Goal: Book appointment/travel/reservation

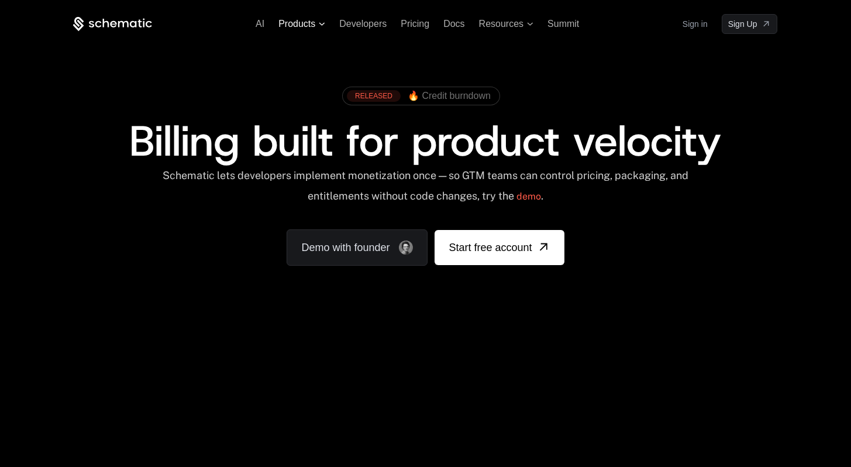
click at [320, 26] on span "Products" at bounding box center [302, 24] width 47 height 11
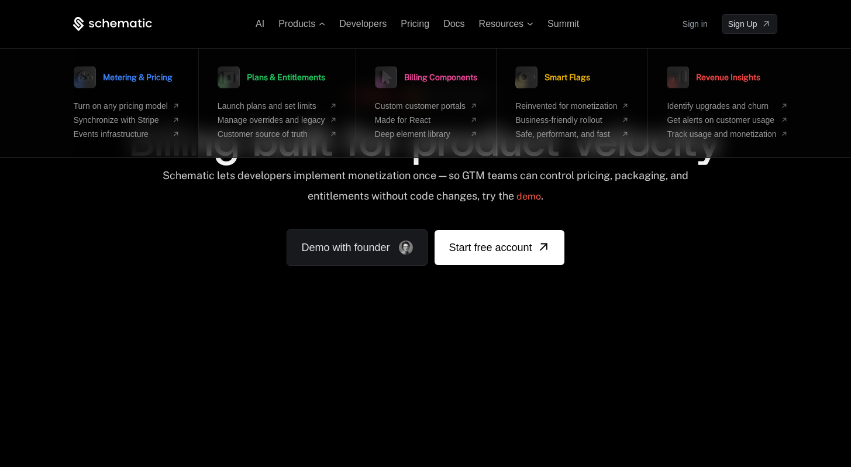
click at [153, 80] on span "Metering & Pricing" at bounding box center [138, 77] width 70 height 8
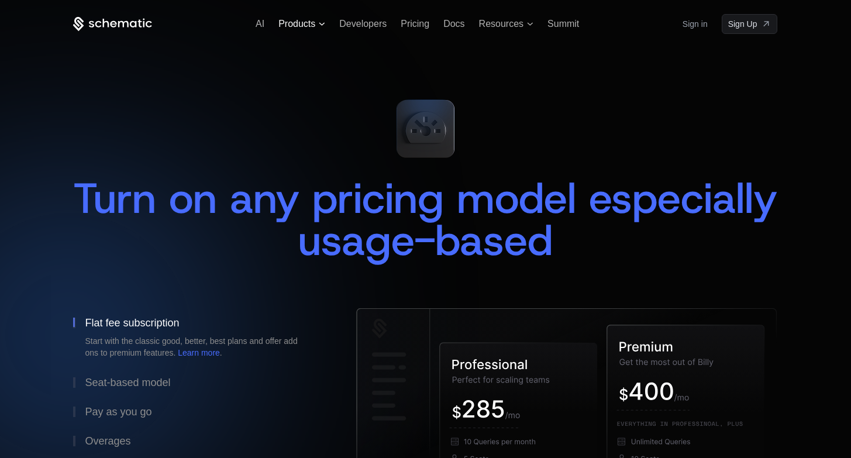
click at [323, 28] on span "Products" at bounding box center [302, 24] width 47 height 11
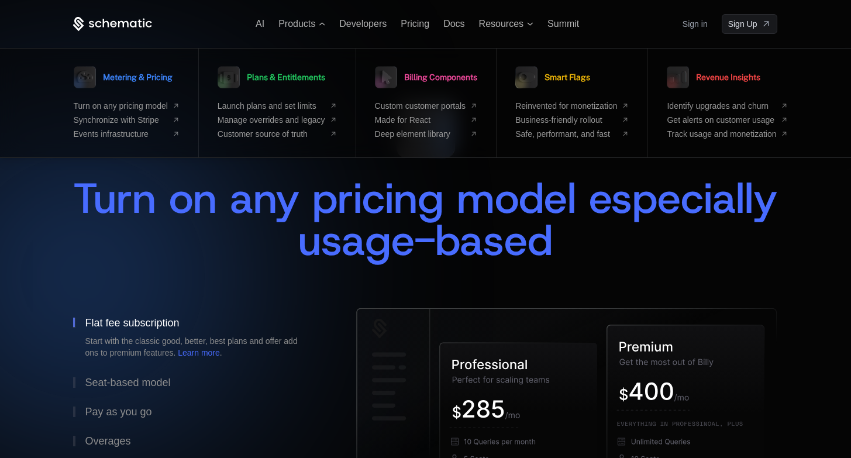
click at [793, 19] on div at bounding box center [425, 229] width 851 height 458
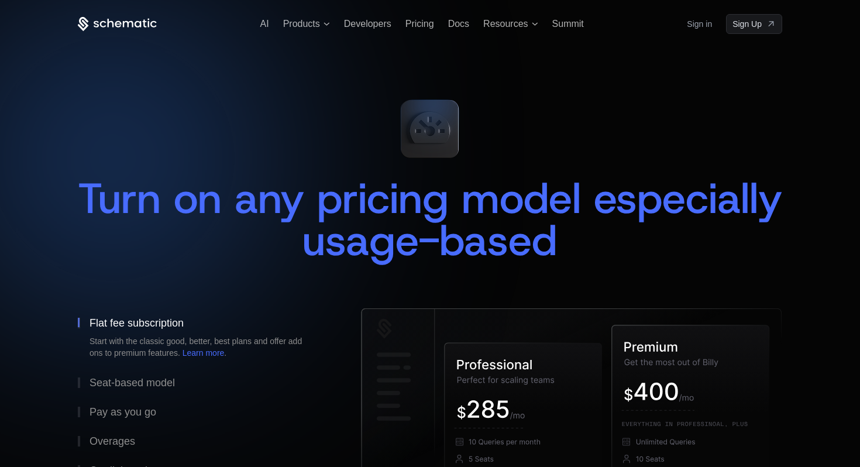
click at [137, 23] on icon at bounding box center [117, 24] width 79 height 15
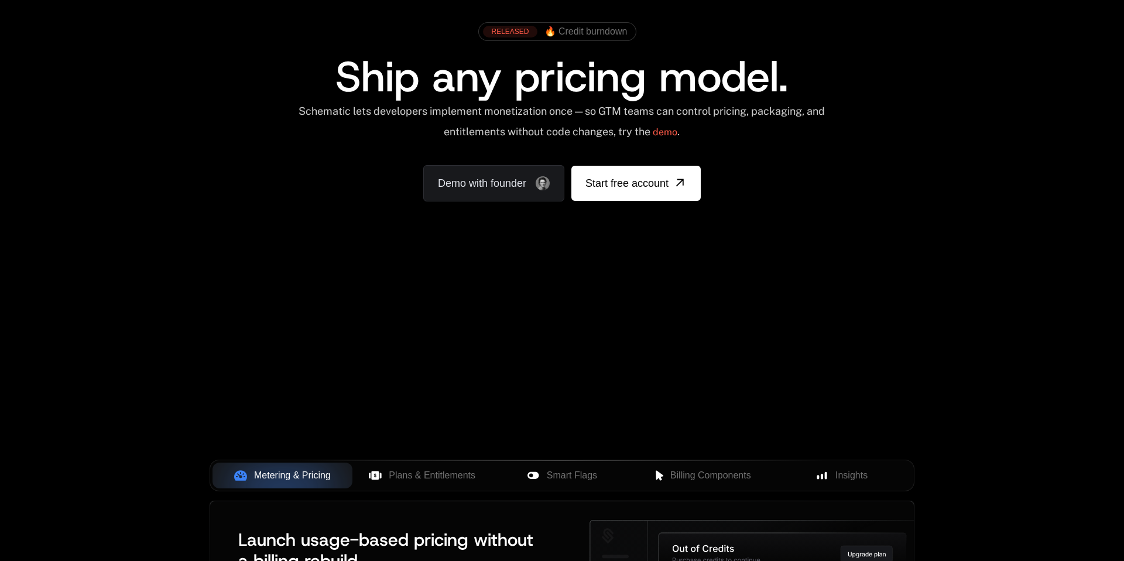
scroll to position [65, 0]
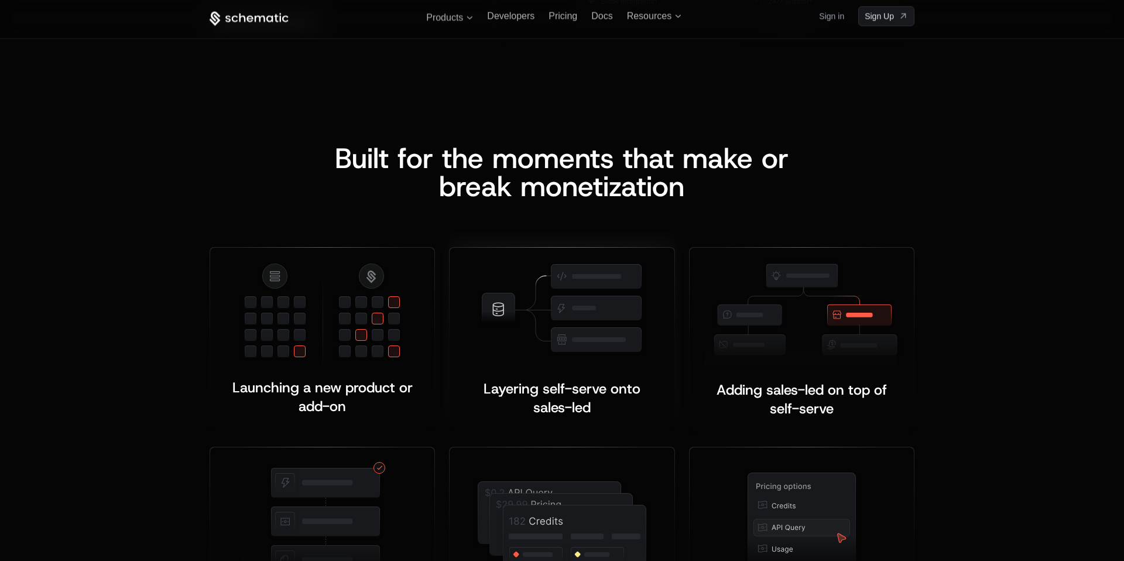
scroll to position [1746, 0]
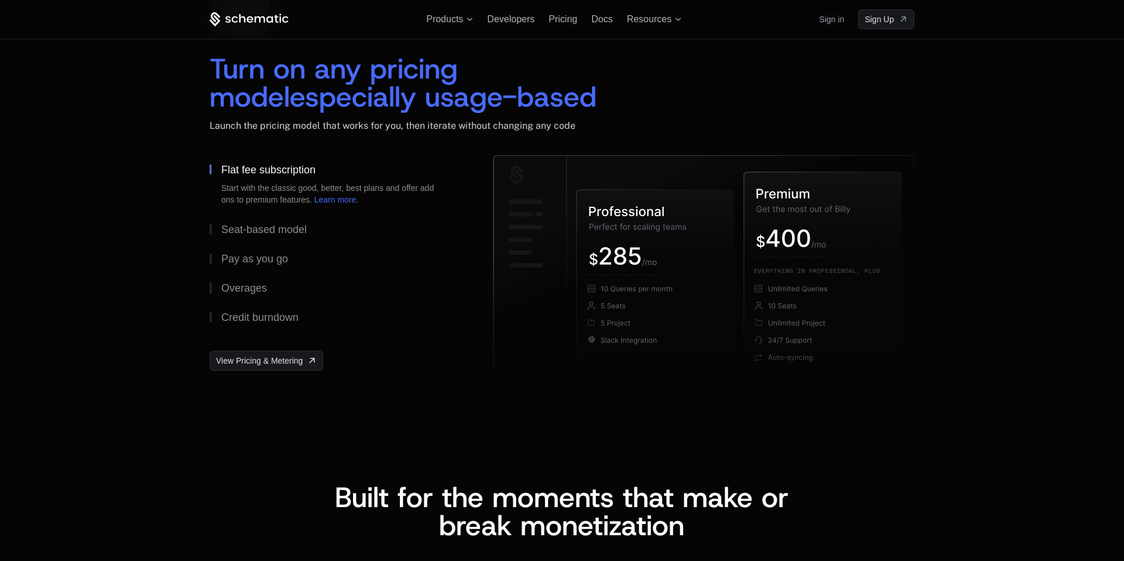
click at [576, 219] on icon at bounding box center [703, 269] width 420 height 228
click at [714, 163] on icon at bounding box center [703, 269] width 420 height 228
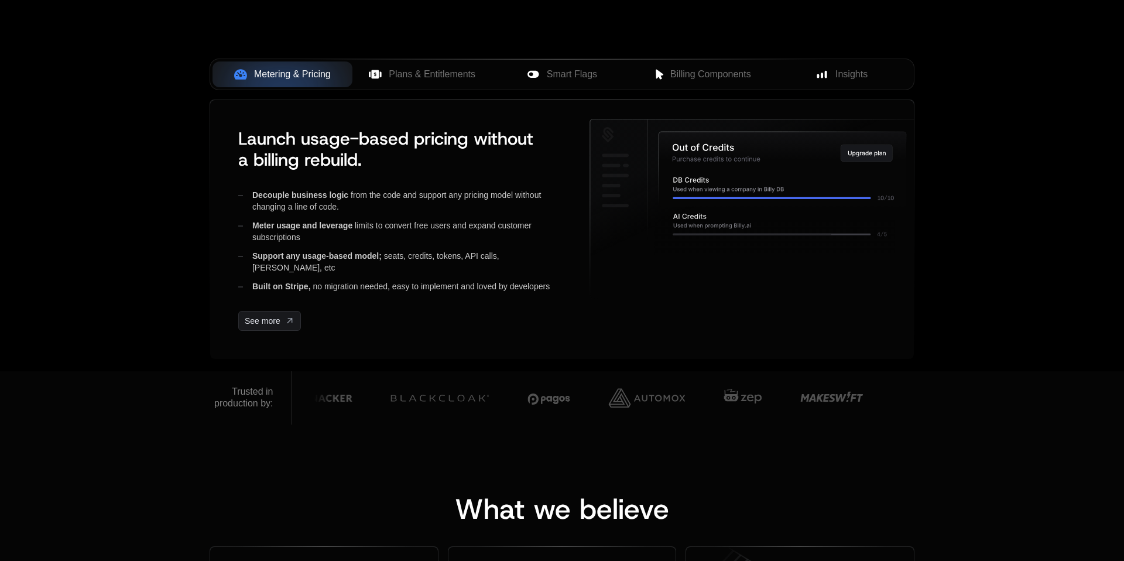
scroll to position [0, 0]
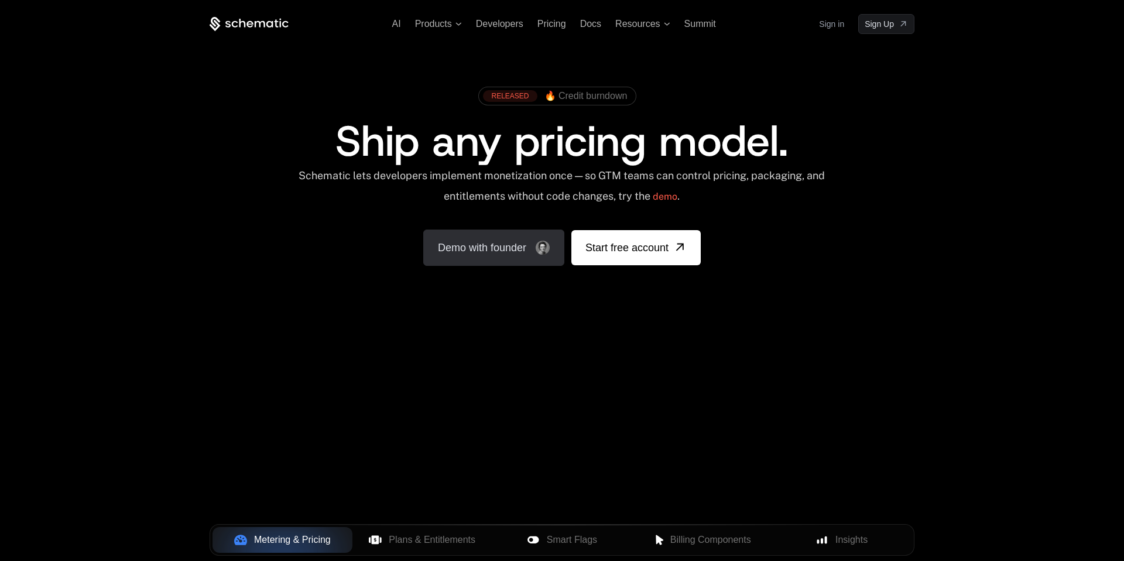
click at [483, 253] on link "Demo with founder" at bounding box center [493, 247] width 141 height 36
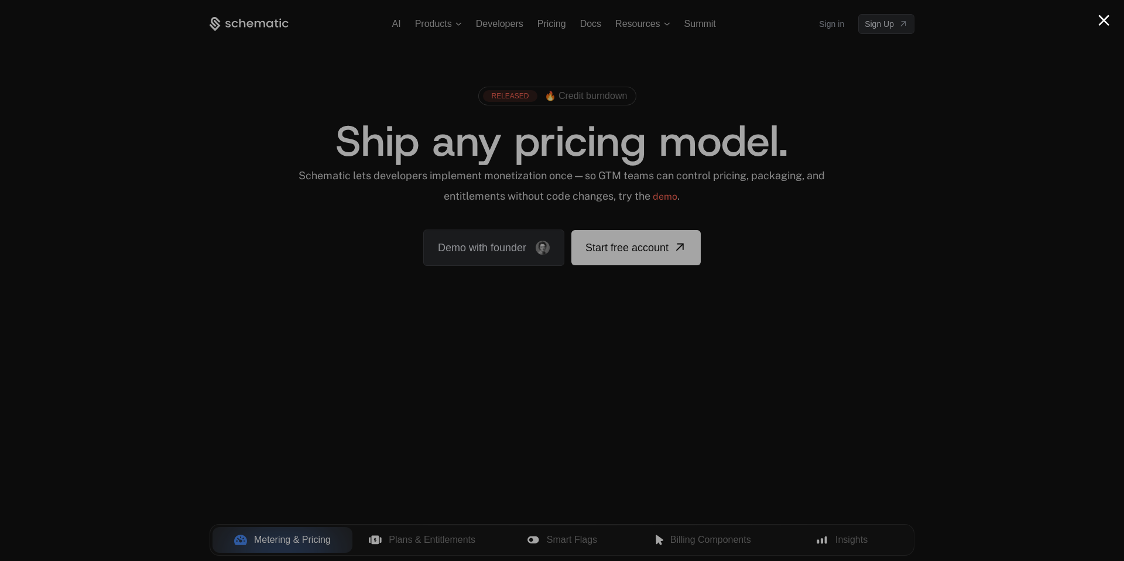
click at [1101, 23] on button "Close modal" at bounding box center [1103, 20] width 11 height 11
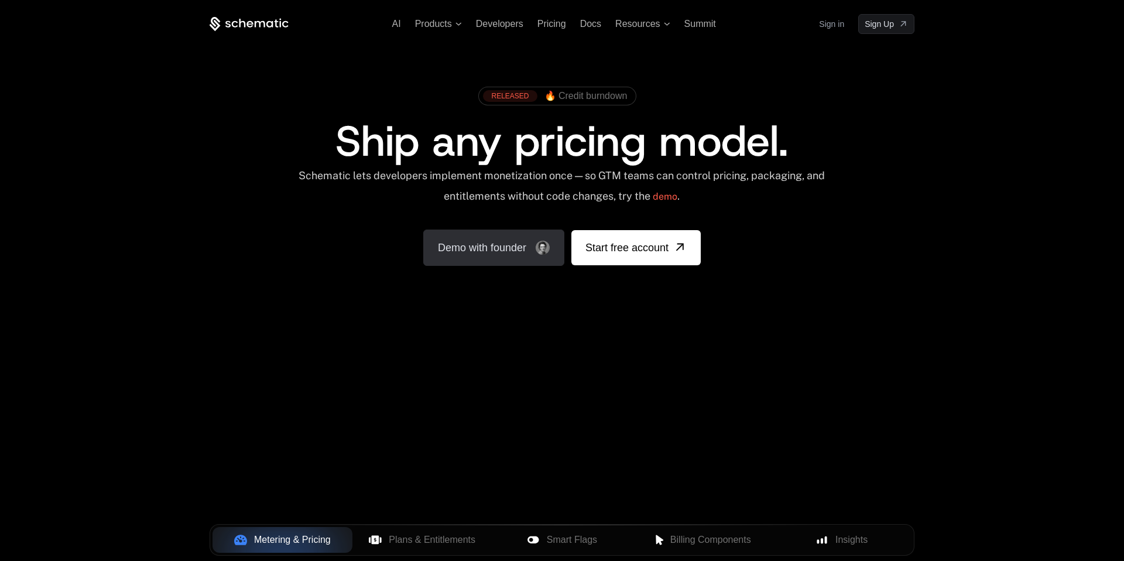
click at [465, 253] on link "Demo with founder" at bounding box center [493, 247] width 141 height 36
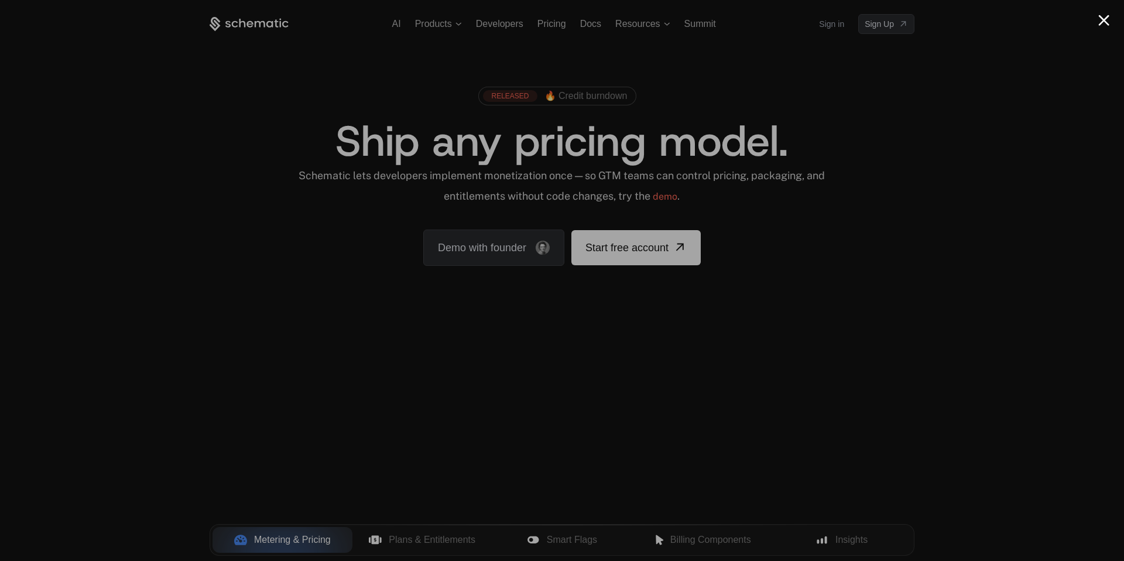
click at [877, 105] on div at bounding box center [562, 280] width 1124 height 561
